Goal: Find specific page/section: Find specific page/section

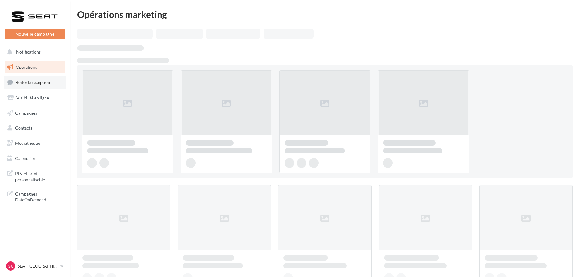
click at [36, 77] on link "Boîte de réception" at bounding box center [35, 82] width 63 height 13
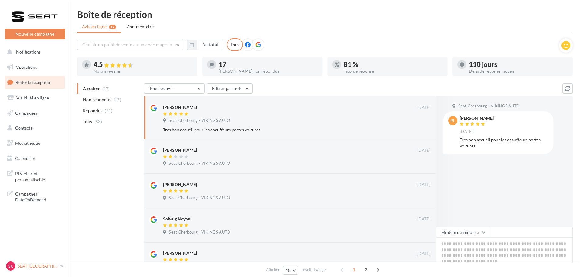
click at [47, 265] on p "SEAT [GEOGRAPHIC_DATA]" at bounding box center [38, 266] width 40 height 6
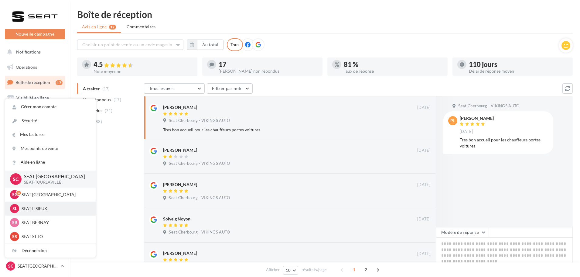
scroll to position [61, 0]
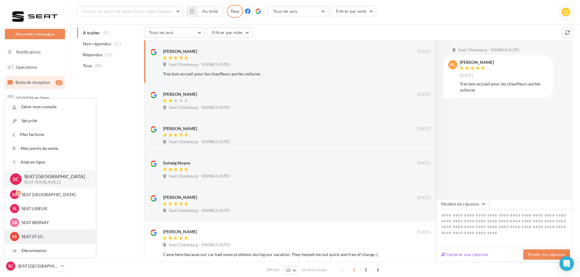
click at [29, 233] on p "SEAT ST LO" at bounding box center [55, 236] width 67 height 6
